Goal: Navigation & Orientation: Find specific page/section

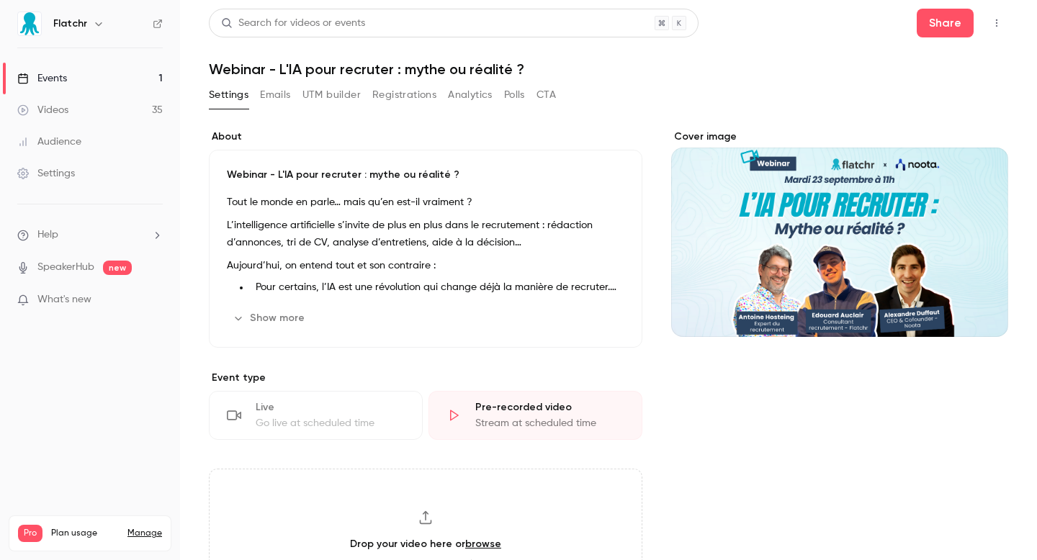
click at [276, 104] on button "Emails" at bounding box center [275, 95] width 30 height 23
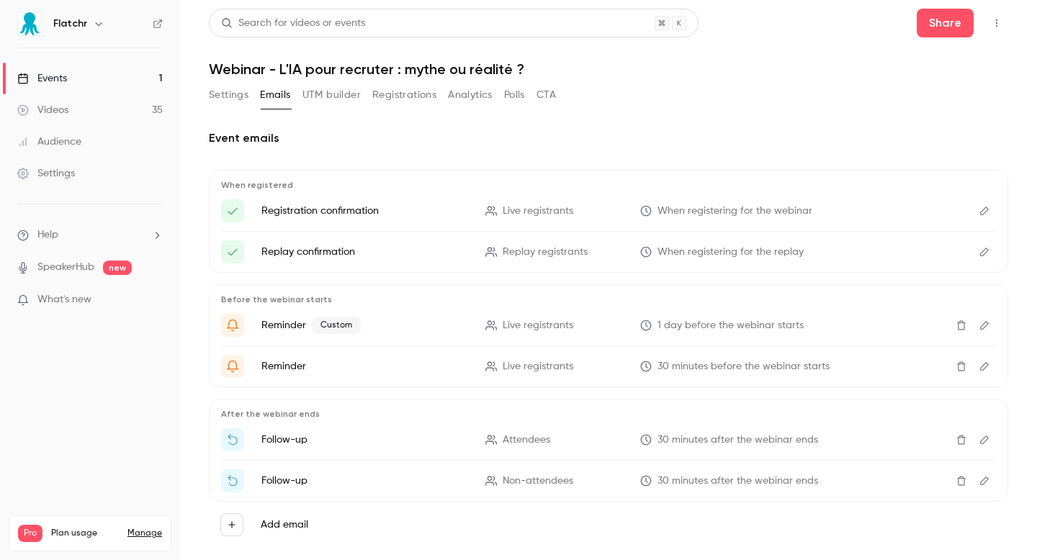
click at [325, 94] on button "UTM builder" at bounding box center [331, 95] width 58 height 23
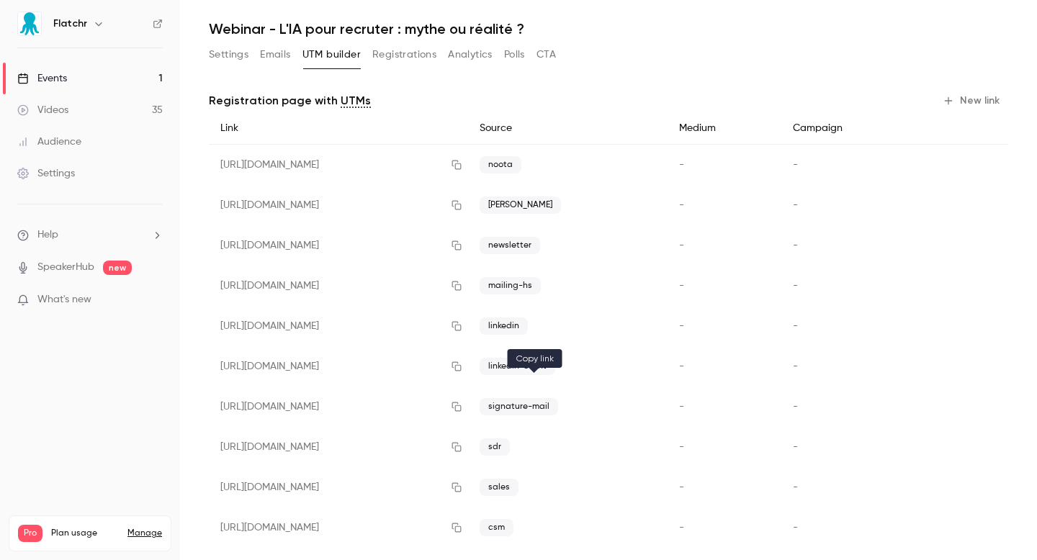
scroll to position [57, 0]
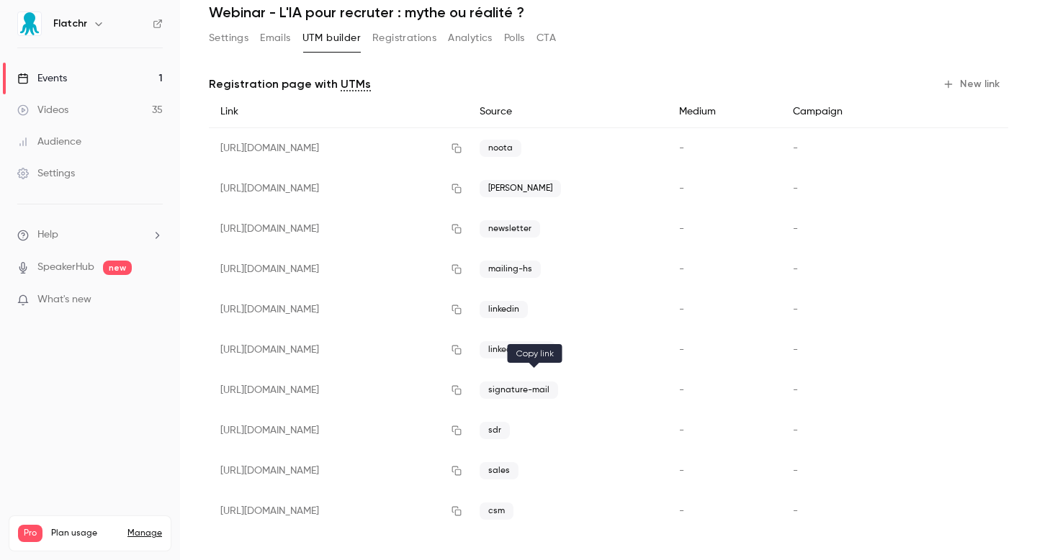
click at [462, 390] on icon "button" at bounding box center [457, 390] width 12 height 10
click at [100, 85] on link "Events 1" at bounding box center [90, 79] width 180 height 32
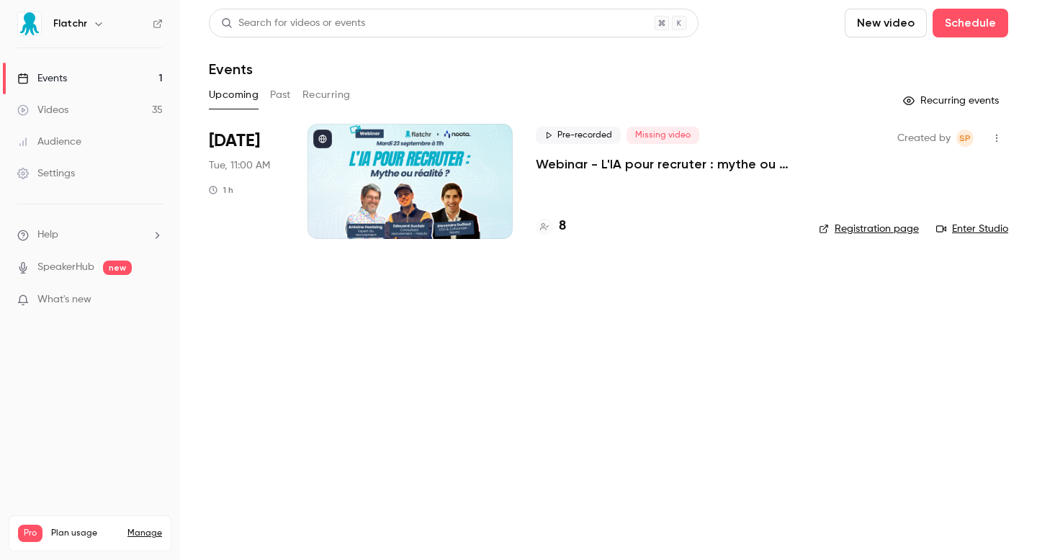
click at [554, 230] on div "8" at bounding box center [551, 226] width 30 height 19
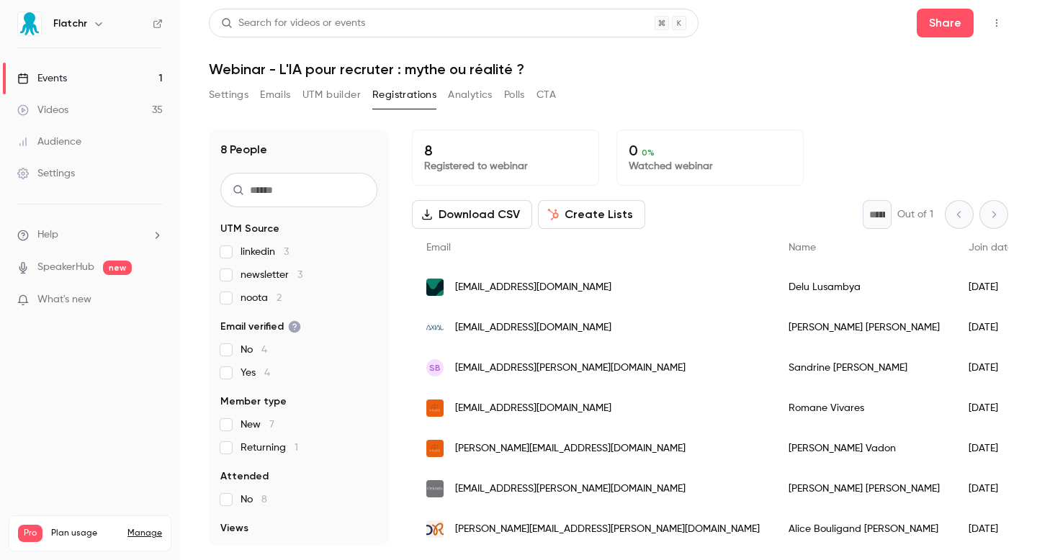
scroll to position [44, 0]
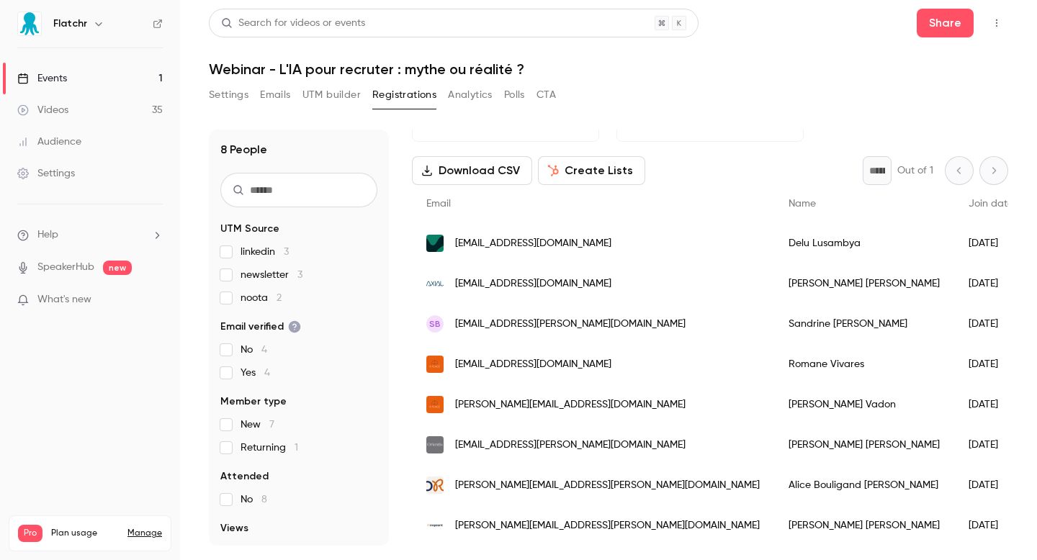
click at [81, 81] on link "Events 1" at bounding box center [90, 79] width 180 height 32
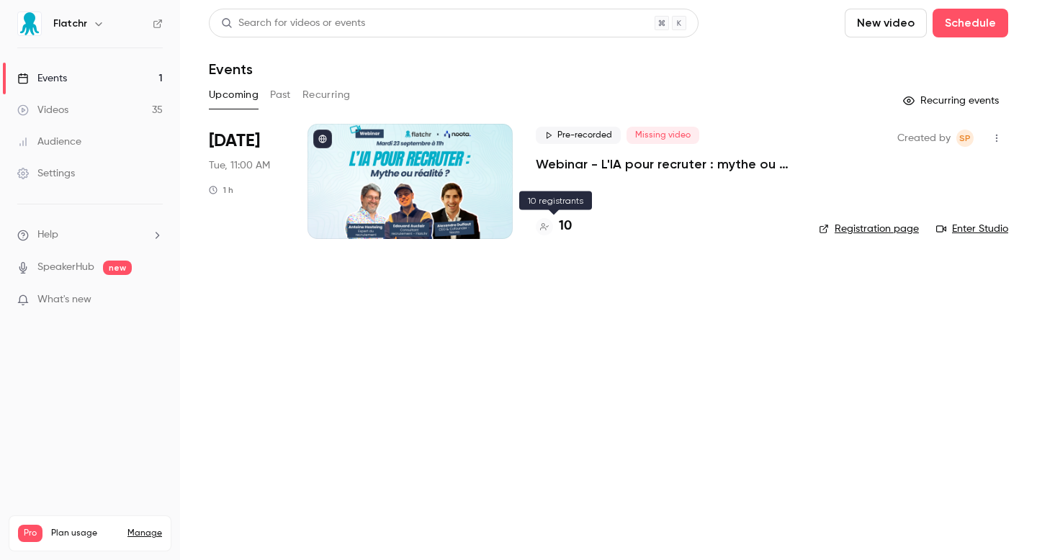
click at [560, 232] on h4 "10" at bounding box center [565, 226] width 13 height 19
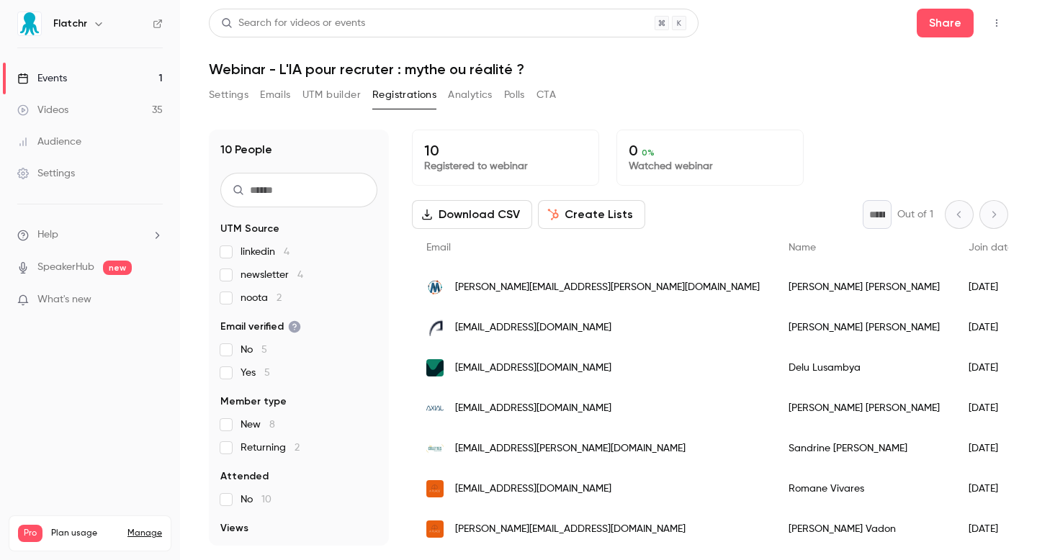
click at [105, 84] on link "Events 1" at bounding box center [90, 79] width 180 height 32
